Goal: Task Accomplishment & Management: Manage account settings

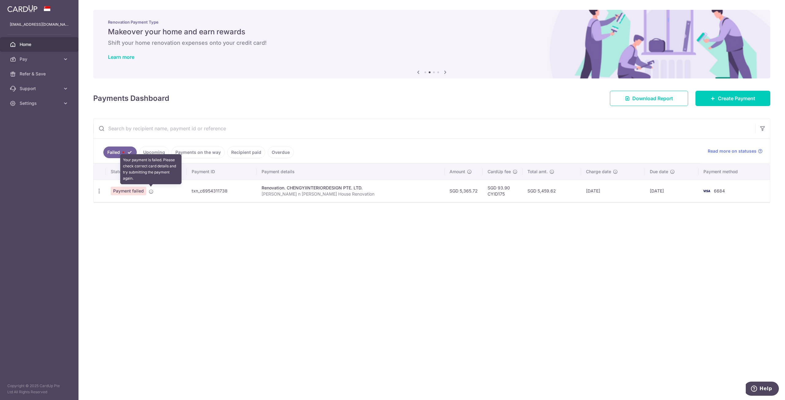
click at [150, 189] on icon at bounding box center [151, 191] width 5 height 5
click at [152, 192] on icon at bounding box center [151, 191] width 5 height 5
click at [137, 189] on span "Payment failed" at bounding box center [129, 191] width 36 height 9
click at [150, 189] on icon at bounding box center [151, 191] width 5 height 5
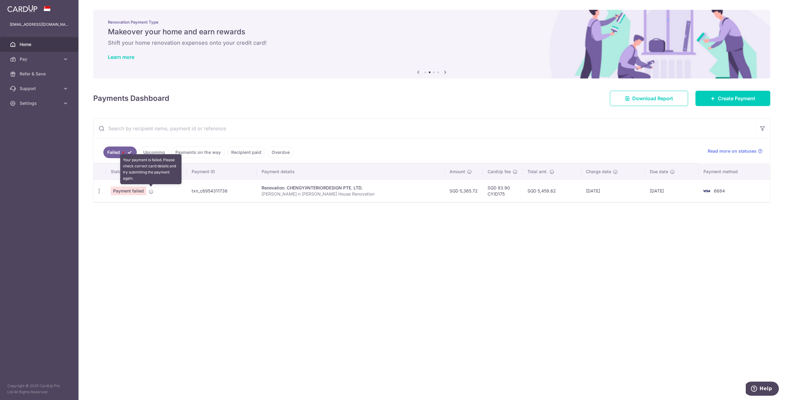
click at [150, 189] on icon at bounding box center [151, 191] width 5 height 5
click at [170, 189] on td "Payment failed" at bounding box center [146, 191] width 81 height 22
click at [101, 189] on icon "button" at bounding box center [99, 191] width 6 height 6
click at [123, 206] on span "Update payment" at bounding box center [132, 207] width 42 height 7
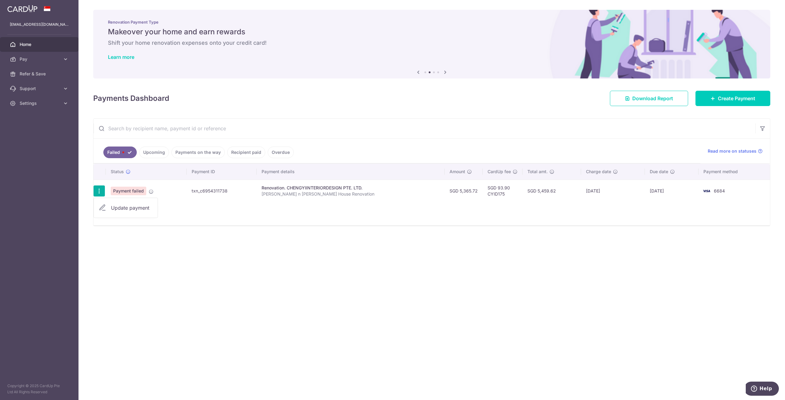
radio input "true"
type input "5,365.72"
type input "[PERSON_NAME] n [PERSON_NAME] House Renovation"
type input "3rd Payment 35% and VO"
type input "CYID175"
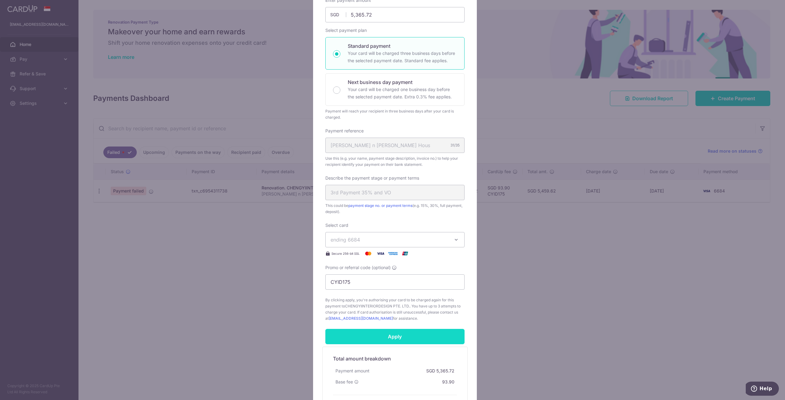
scroll to position [81, 0]
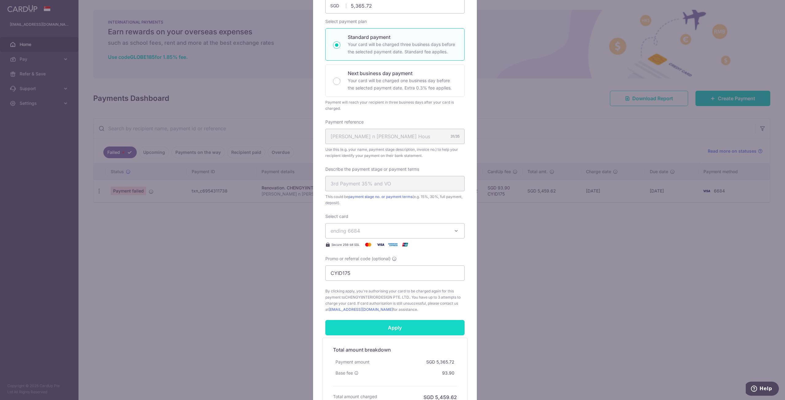
click at [377, 332] on input "Apply" at bounding box center [394, 327] width 139 height 15
